Goal: Check status: Check status

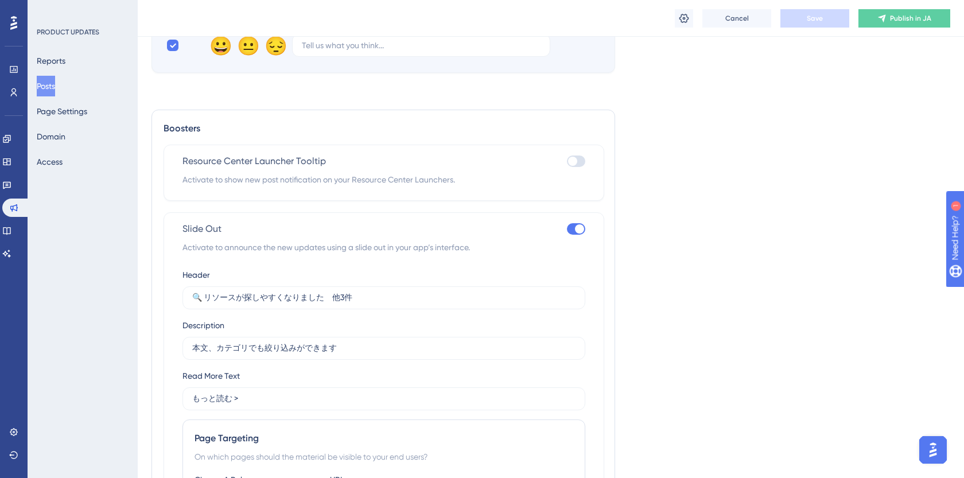
scroll to position [596, 0]
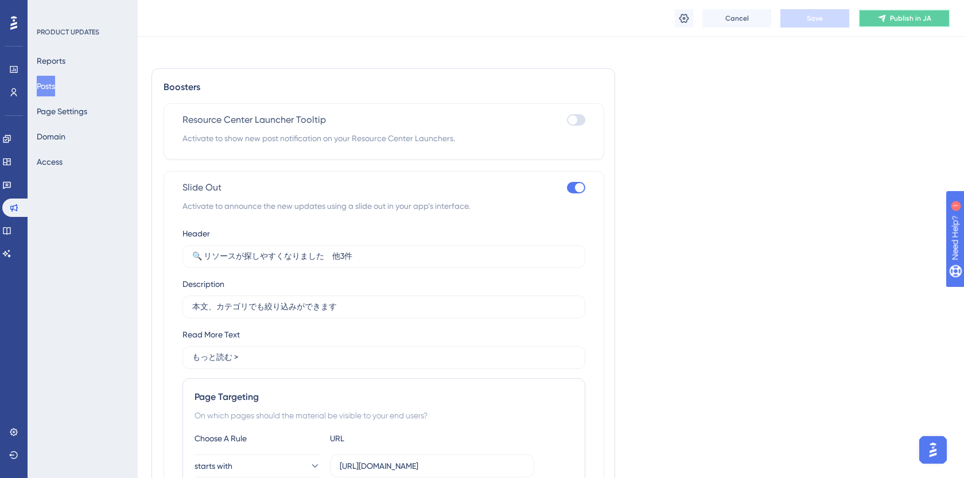
click at [913, 22] on span "Publish in JA" at bounding box center [910, 18] width 41 height 9
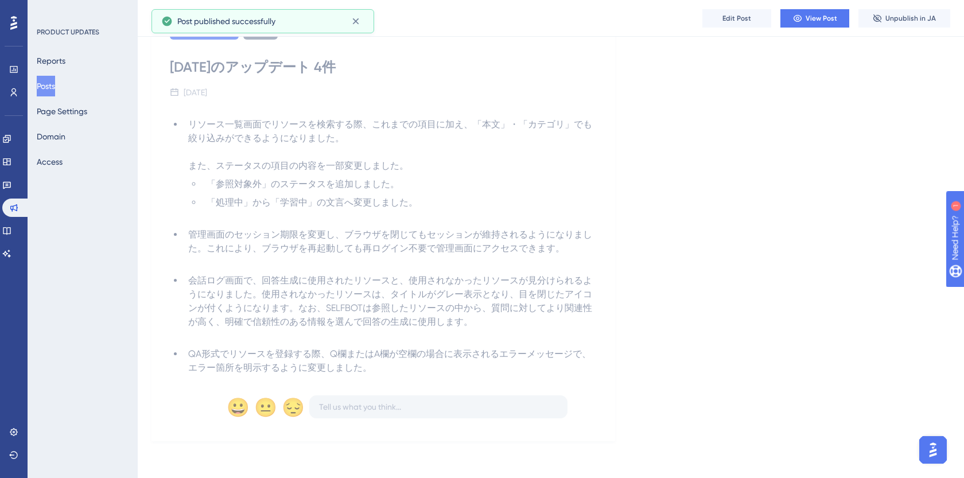
scroll to position [119, 0]
click at [360, 25] on icon at bounding box center [355, 20] width 11 height 11
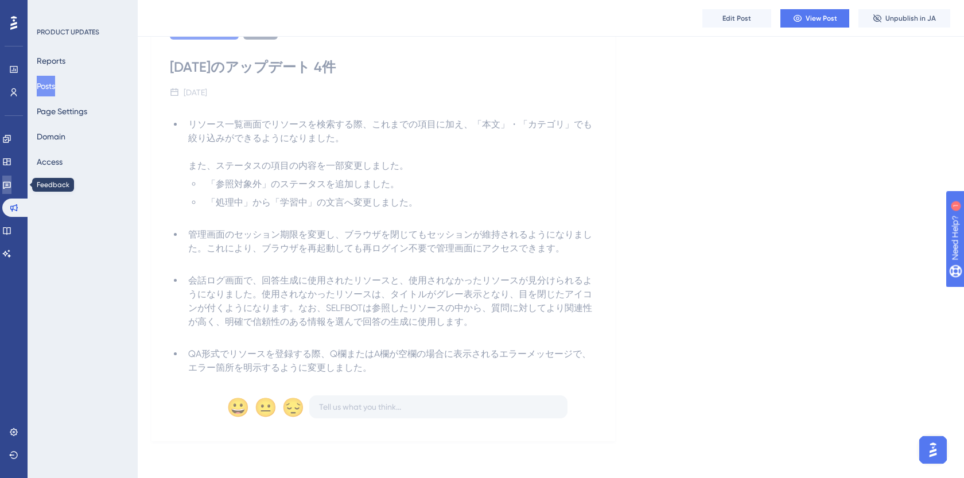
click at [11, 185] on link at bounding box center [6, 185] width 9 height 18
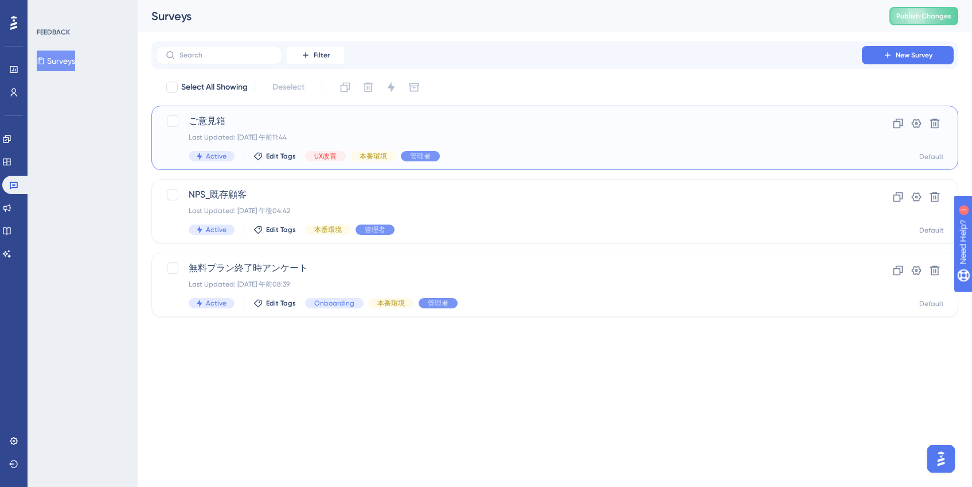
click at [479, 134] on div "Last Updated: [DATE] 午前11:44" at bounding box center [509, 137] width 641 height 9
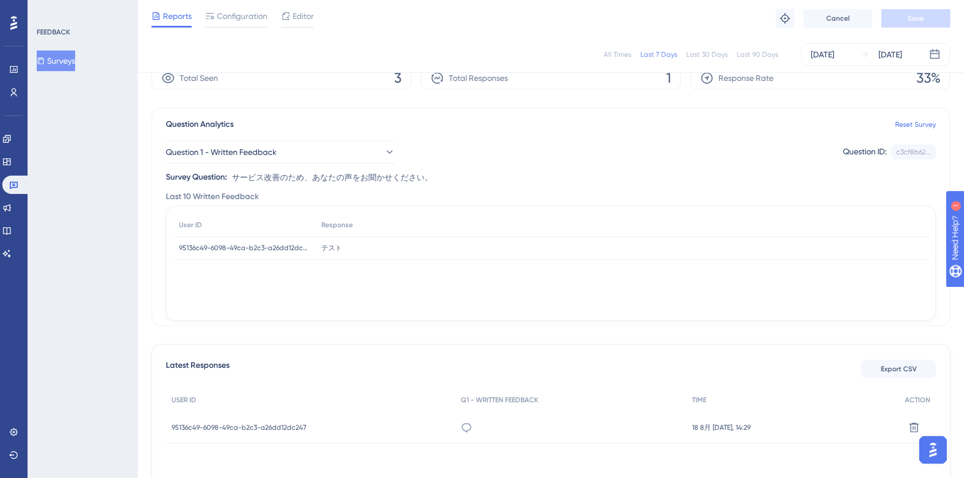
scroll to position [152, 0]
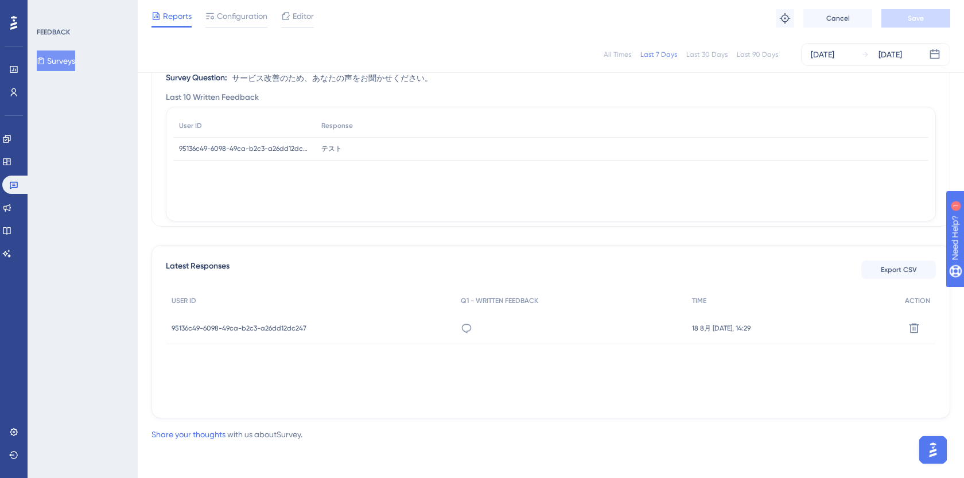
click at [72, 59] on button "Surveys" at bounding box center [56, 60] width 38 height 21
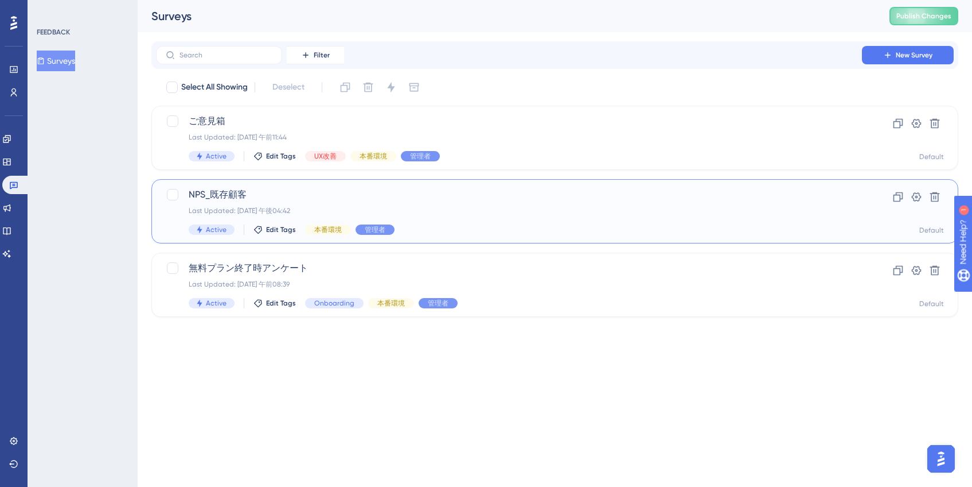
click at [508, 194] on span "NPS_既存顧客" at bounding box center [509, 195] width 641 height 14
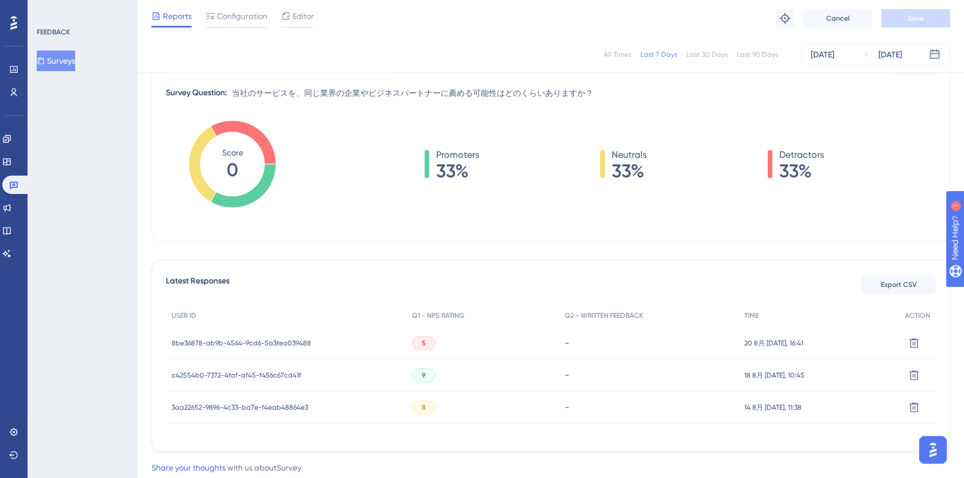
scroll to position [170, 0]
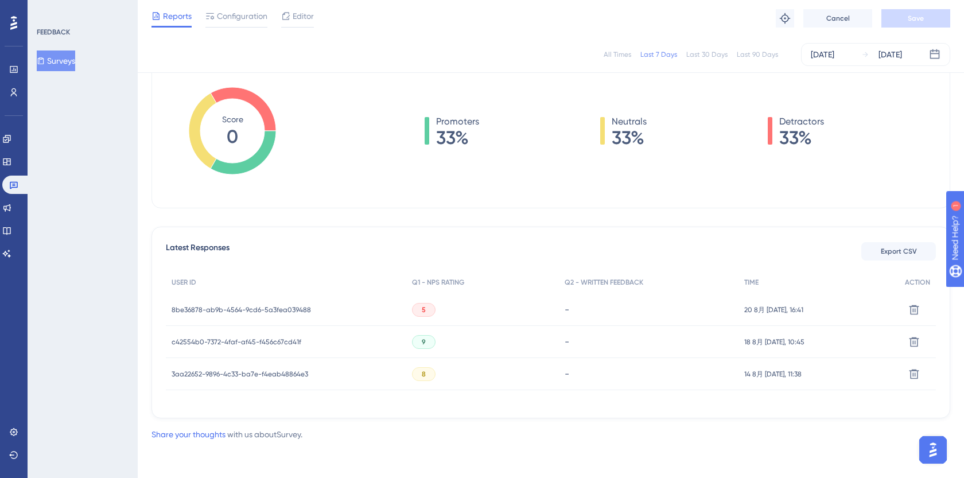
click at [339, 314] on div "8be36878-ab9b-4564-9cd6-5a3fea039488 8be36878-ab9b-4564-9cd6-5a3fea039488" at bounding box center [286, 310] width 240 height 32
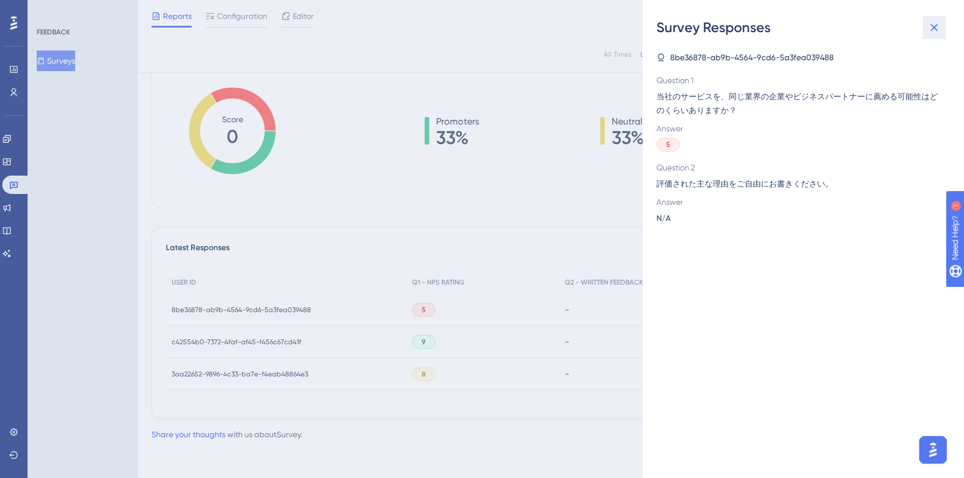
click at [926, 33] on button at bounding box center [934, 27] width 23 height 23
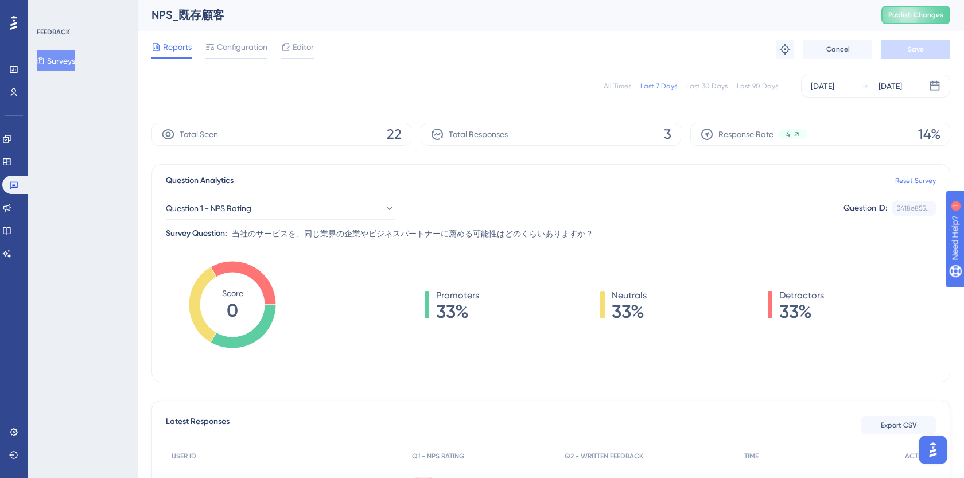
scroll to position [0, 0]
